Goal: Navigation & Orientation: Go to known website

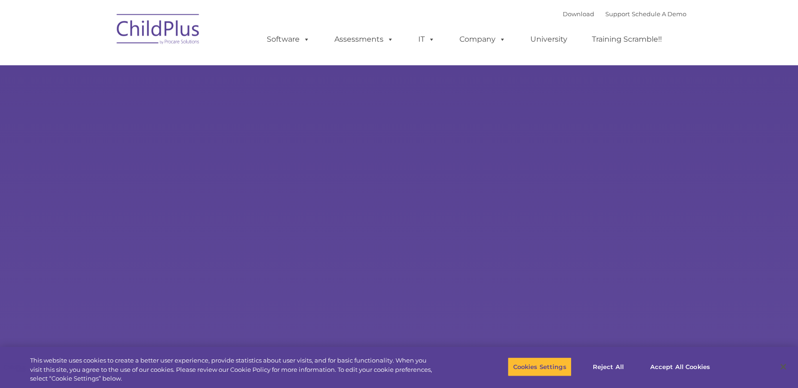
select select "MEDIUM"
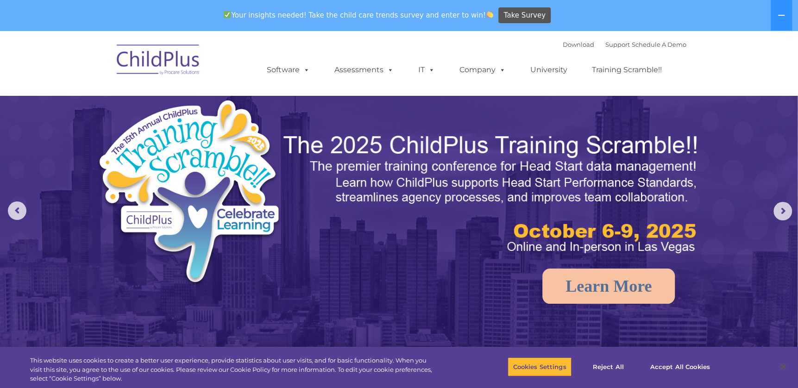
click at [139, 58] on img at bounding box center [158, 61] width 93 height 46
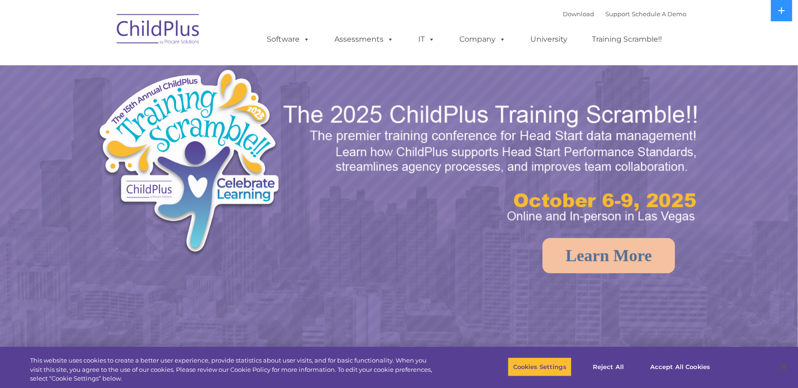
select select "MEDIUM"
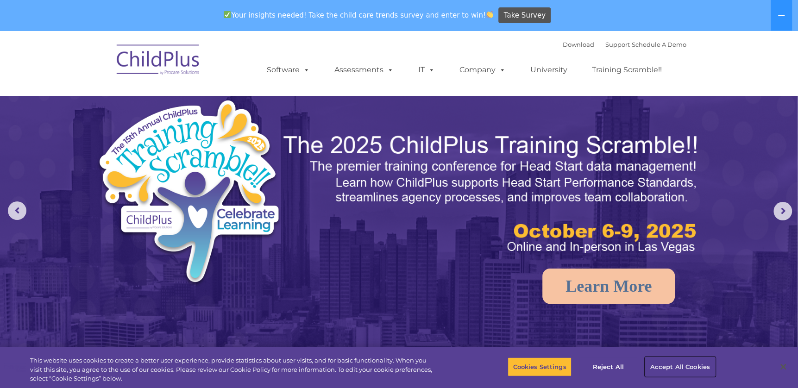
click at [674, 366] on button "Accept All Cookies" at bounding box center [680, 366] width 70 height 19
